Goal: Information Seeking & Learning: Understand process/instructions

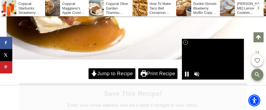
click at [128, 72] on link "Jump to Recipe" at bounding box center [111, 73] width 47 height 11
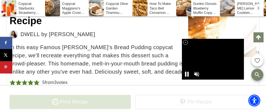
click at [185, 44] on icon at bounding box center [185, 42] width 5 height 5
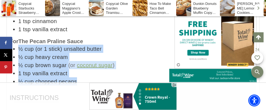
drag, startPoint x: 76, startPoint y: 64, endPoint x: 13, endPoint y: 27, distance: 73.6
click at [13, 45] on ul "½ cup (or 1 stick) unsalted butter ½ cup heavy cream ½ cup brown sugar (or coco…" at bounding box center [133, 65] width 247 height 41
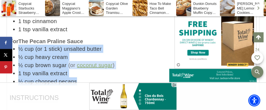
copy ul "½ cup (or 1 stick) unsalted butter ½ cup heavy cream ½ cup brown sugar (or coco…"
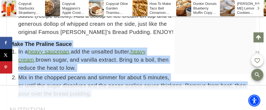
drag, startPoint x: 241, startPoint y: 69, endPoint x: 11, endPoint y: 27, distance: 233.7
click at [11, 40] on div "Make The Praline Sauce In a heavy saucepan, add the unsalted butter, heavy crea…" at bounding box center [133, 69] width 247 height 58
copy div "Make The Praline Sauce In a heavy saucepan, add the unsalted butter, heavy crea…"
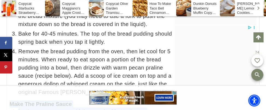
scroll to position [3264, 0]
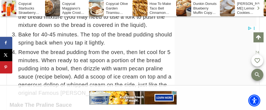
click at [98, 79] on div "Instructions Preheat your oven to 350 F (175 C). Lightly grease an 8 inch squar…" at bounding box center [133, 50] width 247 height 217
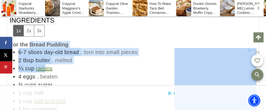
scroll to position [3044, 0]
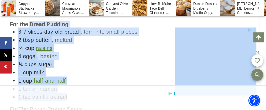
drag, startPoint x: 29, startPoint y: 62, endPoint x: 82, endPoint y: 78, distance: 55.3
click at [82, 78] on div "For the Bread Pudding 6-7 slices day-old bread , torn into small pieces 2 tbsp …" at bounding box center [133, 60] width 247 height 81
copy div "Bread Pudding 6-7 slices day-old bread , torn into small pieces 2 tbsp butter ,…"
click at [108, 52] on li "4 eggs , beaten" at bounding box center [137, 56] width 238 height 8
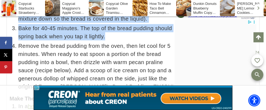
scroll to position [3271, 0]
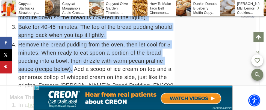
drag, startPoint x: 19, startPoint y: 25, endPoint x: 71, endPoint y: 55, distance: 59.9
click at [71, 55] on ul "Preheat your oven to 350 F (175 C). Lightly grease an 8 inch square baking pan …" at bounding box center [133, 22] width 247 height 135
copy ul "Preheat your oven to 350 F (175 C). Lightly grease an 8 inch square baking pan …"
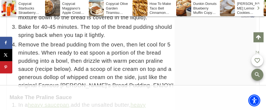
click at [144, 75] on div "Instructions Preheat your oven to 350 F (175 C). Lightly grease an 8 inch squar…" at bounding box center [133, 42] width 247 height 217
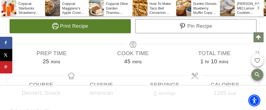
scroll to position [2864, 0]
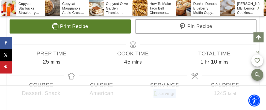
drag, startPoint x: 179, startPoint y: 74, endPoint x: 149, endPoint y: 75, distance: 29.5
click at [149, 89] on span "8 servings" at bounding box center [164, 93] width 60 height 9
click at [134, 80] on div "Servings 8 servings Calories 1245 kcal" at bounding box center [194, 90] width 123 height 20
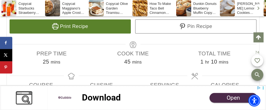
scroll to position [0, 0]
